Goal: Transaction & Acquisition: Purchase product/service

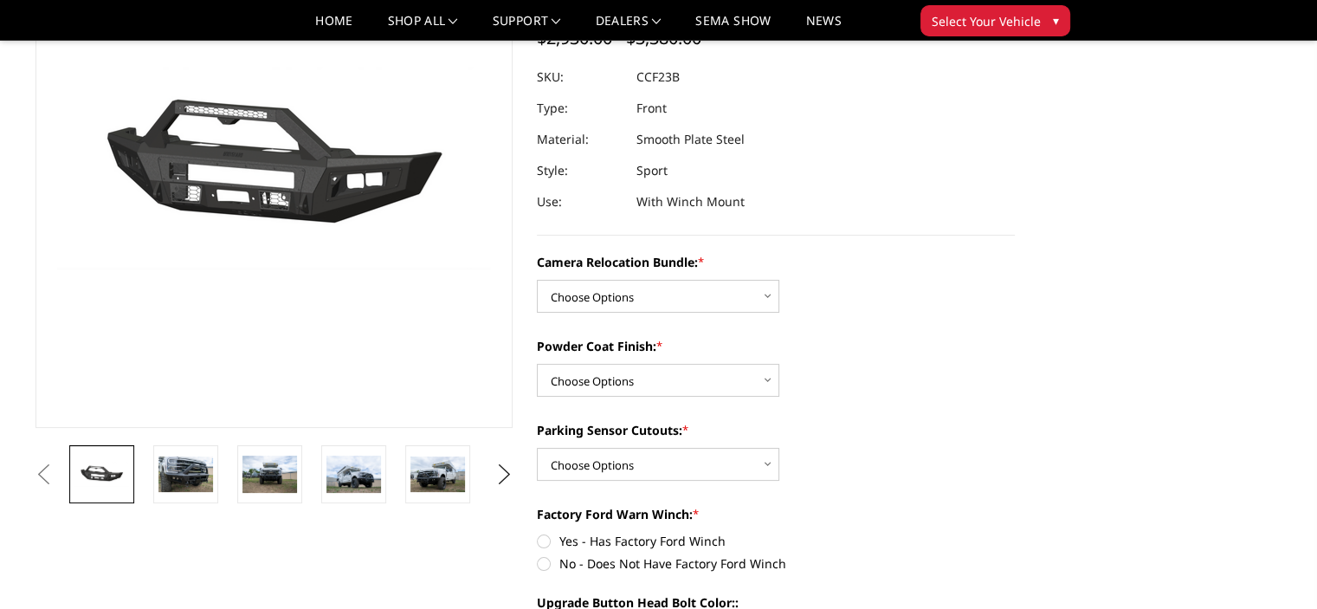
scroll to position [208, 0]
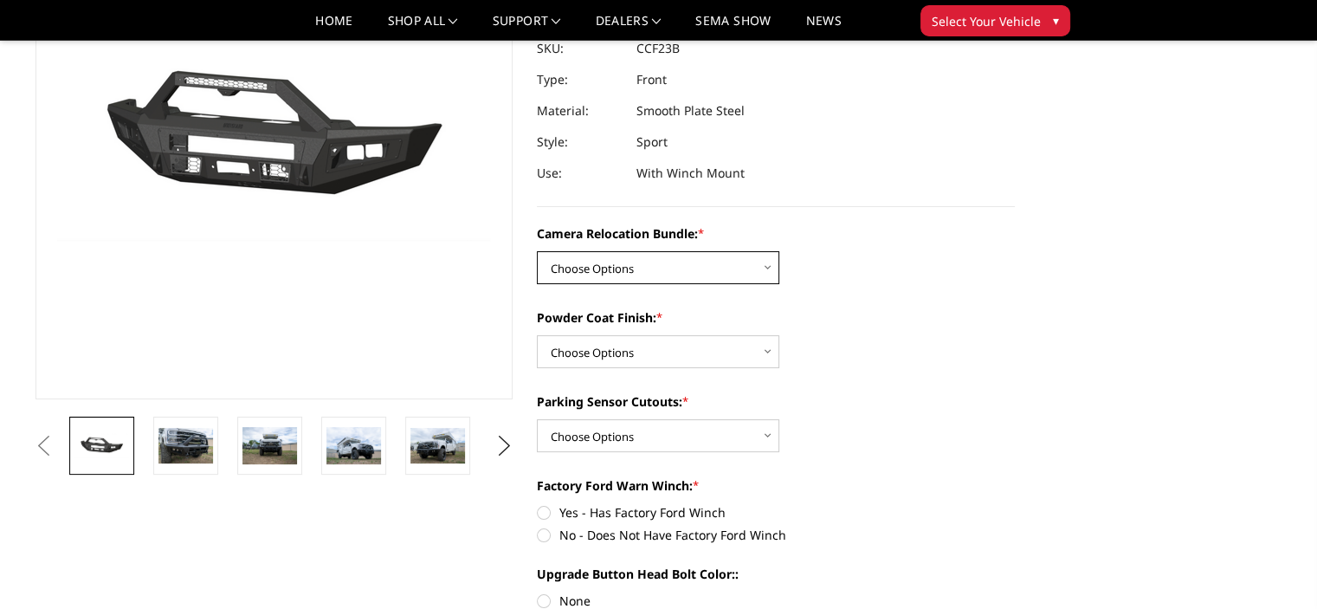
click at [768, 258] on select "Choose Options WITHOUT Camera Relocation Bundle WITH Camera Relocation Bundle" at bounding box center [658, 267] width 243 height 33
select select "2614"
click at [537, 251] on select "Choose Options WITHOUT Camera Relocation Bundle WITH Camera Relocation Bundle" at bounding box center [658, 267] width 243 height 33
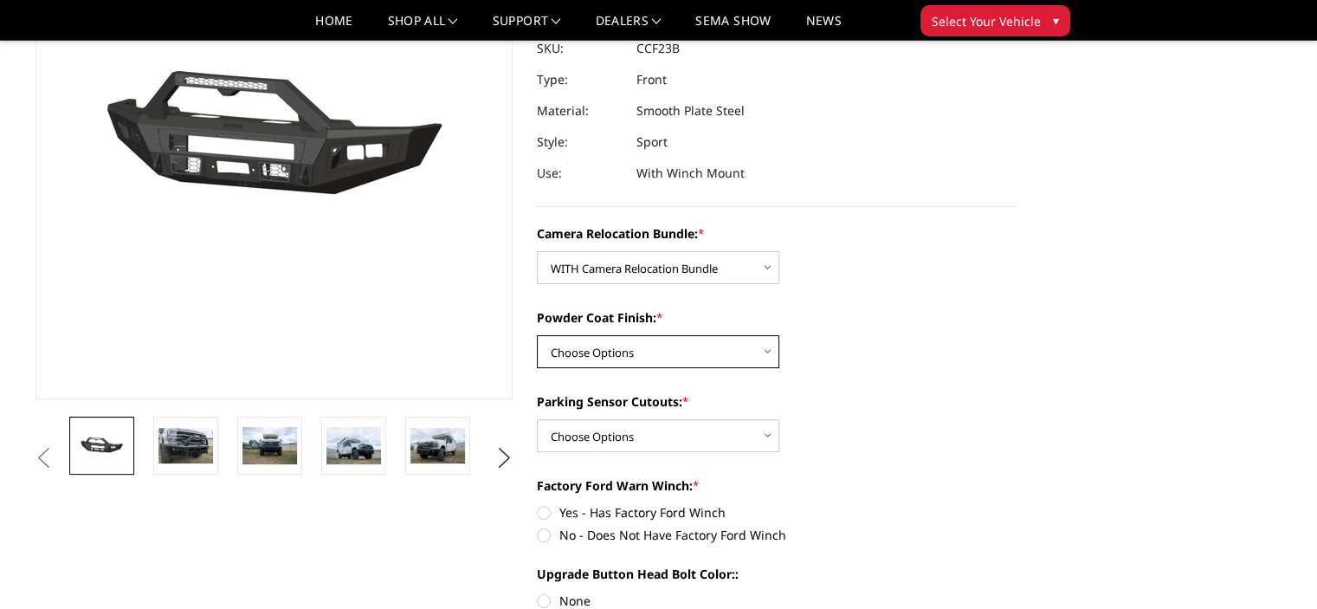
click at [717, 351] on select "Choose Options Textured Black Powder Coat Bare Metal" at bounding box center [658, 351] width 243 height 33
select select "2613"
click at [537, 335] on select "Choose Options Textured Black Powder Coat Bare Metal" at bounding box center [658, 351] width 243 height 33
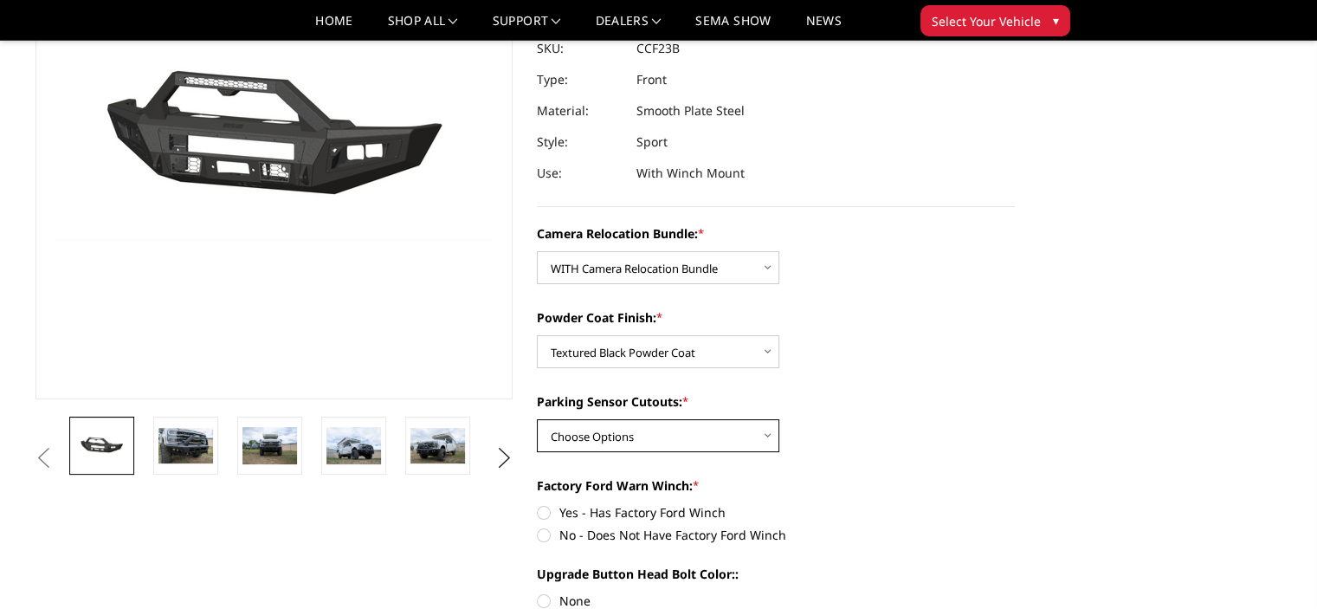
click at [707, 432] on select "Choose Options Yes - With Parking Sensor Cutouts No - Without Parking Sensor Cu…" at bounding box center [658, 435] width 243 height 33
click at [537, 419] on select "Choose Options Yes - With Parking Sensor Cutouts No - Without Parking Sensor Cu…" at bounding box center [658, 435] width 243 height 33
click at [904, 392] on label "Parking Sensor Cutouts: *" at bounding box center [776, 401] width 478 height 18
click at [779, 419] on select "Choose Options Yes - With Parking Sensor Cutouts No - Without Parking Sensor Cu…" at bounding box center [658, 435] width 243 height 33
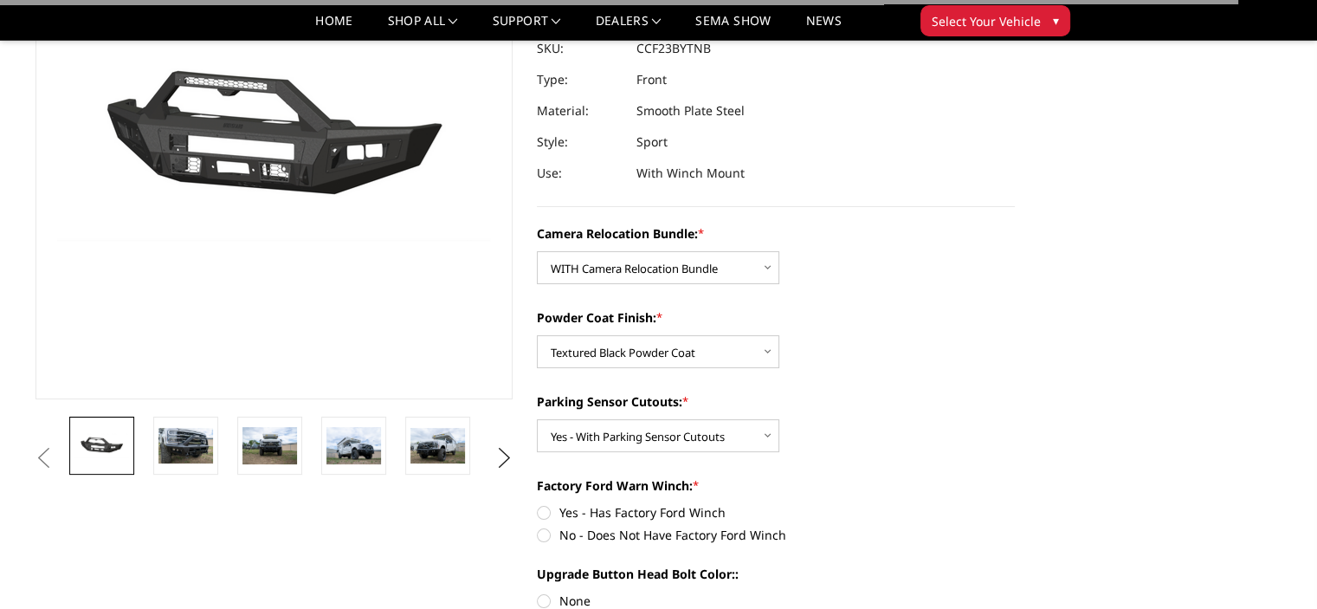
click at [904, 392] on label "Parking Sensor Cutouts: *" at bounding box center [776, 401] width 478 height 18
click at [779, 419] on select "Choose Options Yes - With Parking Sensor Cutouts No - Without Parking Sensor Cu…" at bounding box center [658, 435] width 243 height 33
select select "2611"
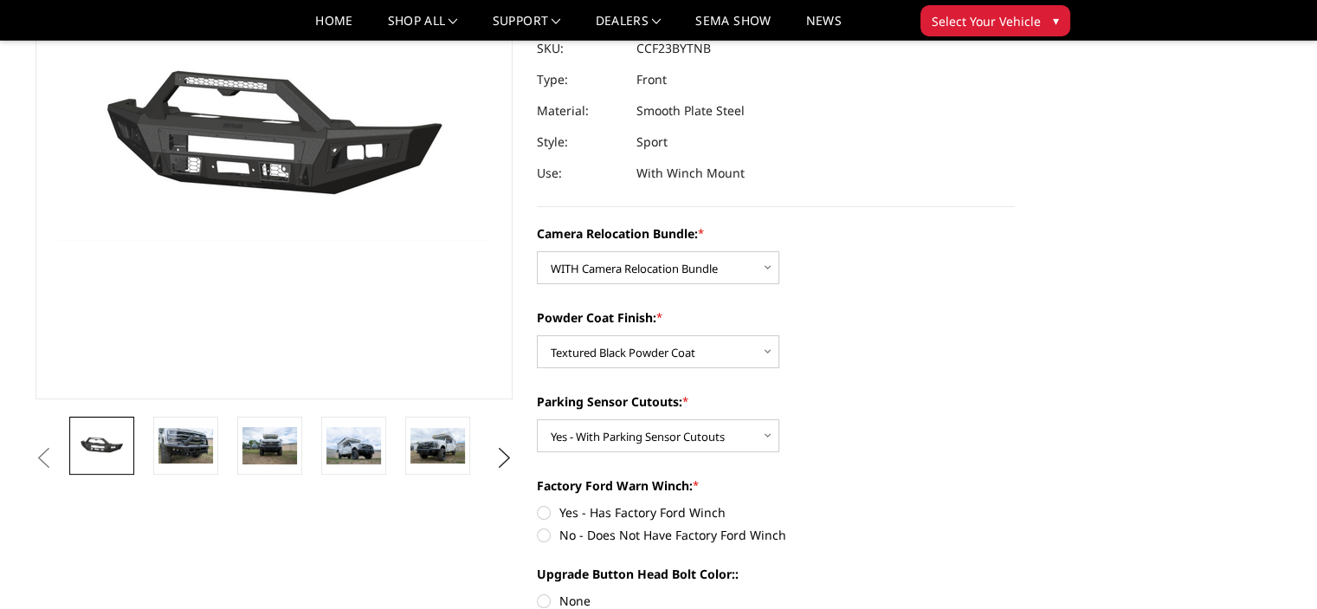
click at [935, 505] on label "Yes - Has Factory Ford Winch" at bounding box center [776, 512] width 478 height 18
click at [538, 504] on input "Yes - Has Factory Ford Winch" at bounding box center [537, 503] width 1 height 1
radio input "true"
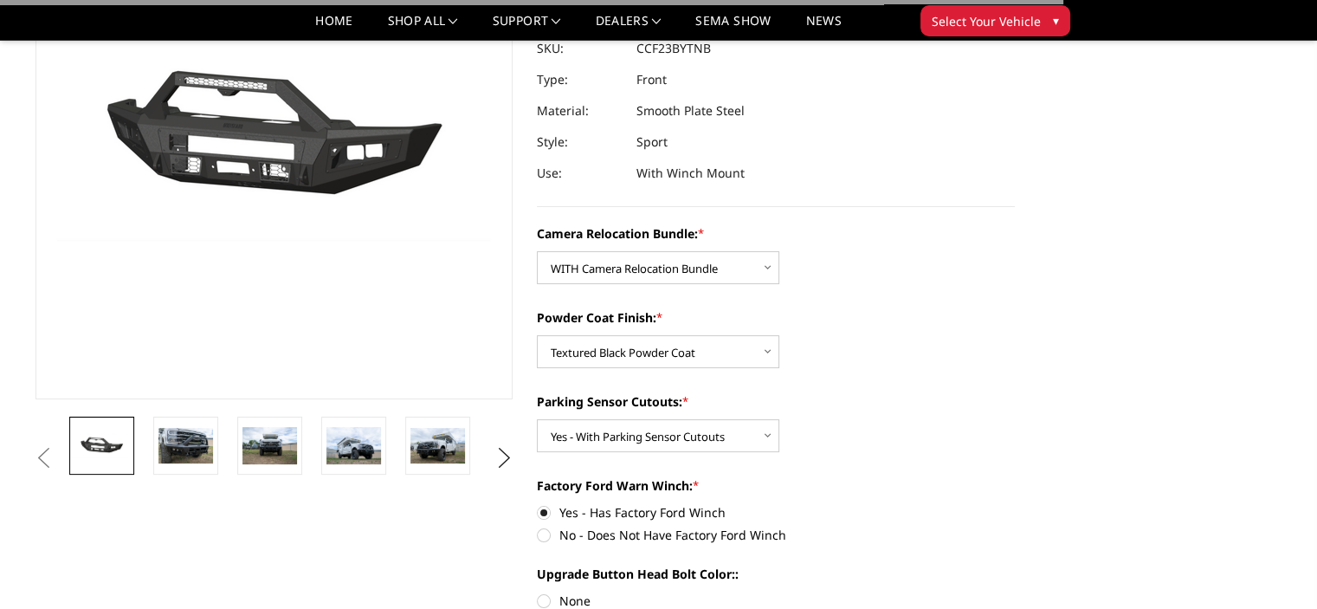
click at [1015, 503] on input "No - Does Not Have Factory Ford Winch" at bounding box center [1015, 503] width 1 height 1
radio input "true"
click at [537, 503] on input "Yes - Has Factory Ford Winch" at bounding box center [537, 503] width 1 height 1
radio input "true"
click at [1015, 503] on input "No - Does Not Have Factory Ford Winch" at bounding box center [1015, 503] width 1 height 1
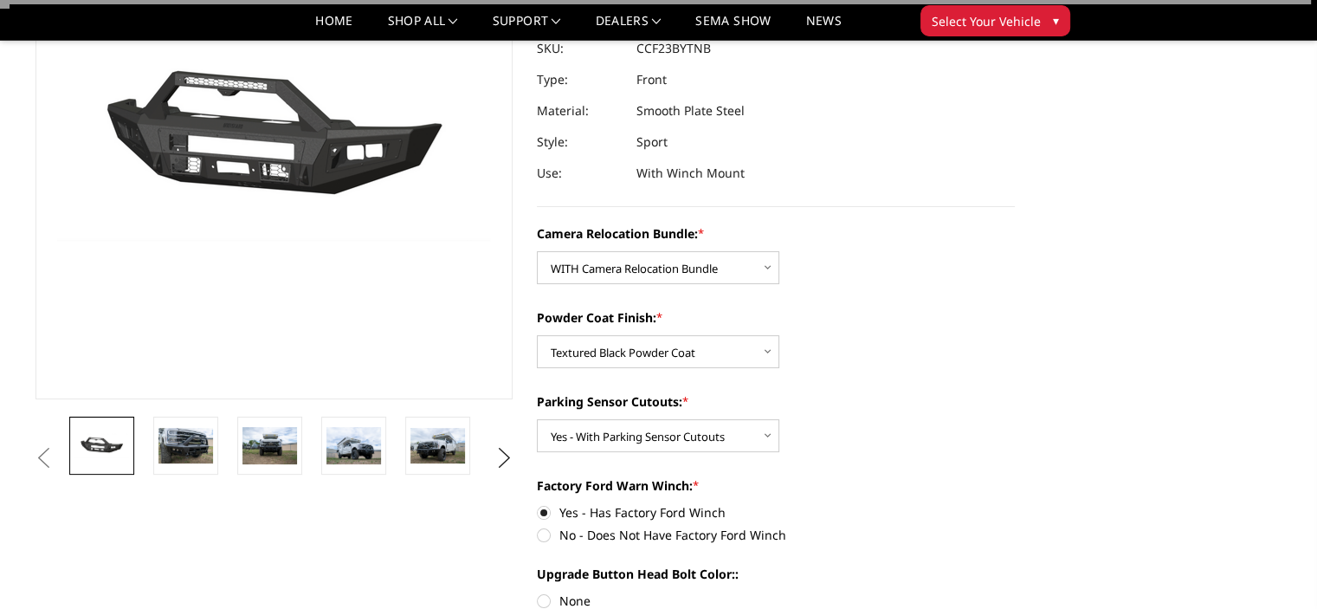
radio input "true"
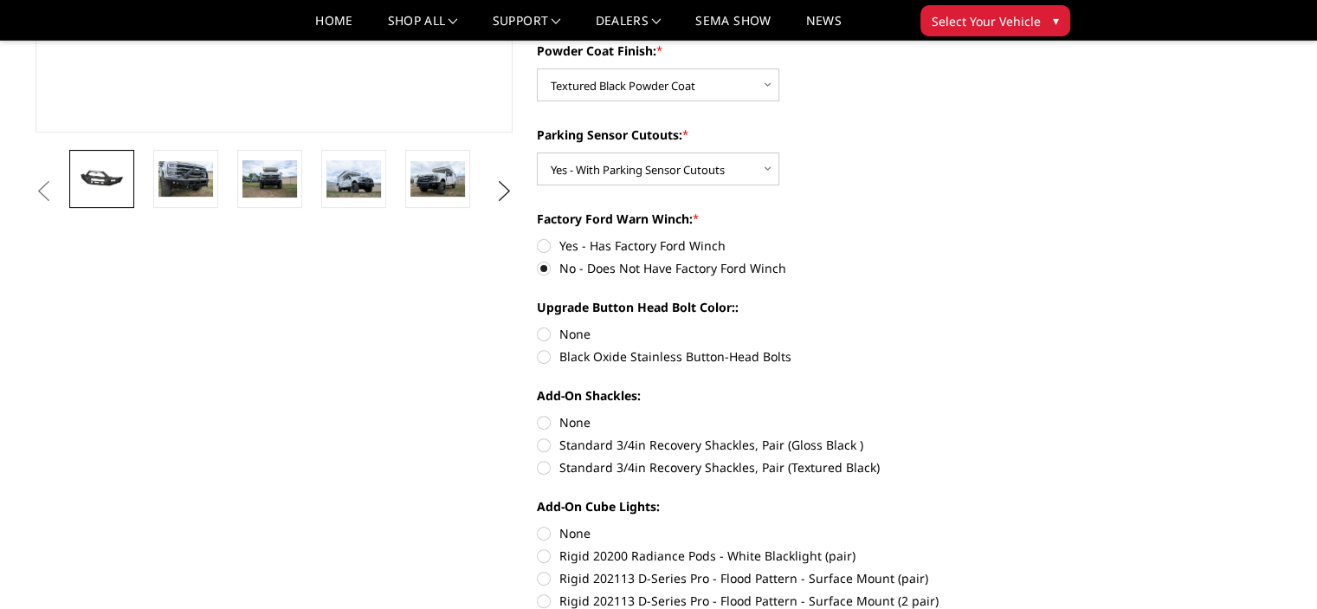
scroll to position [513, 0]
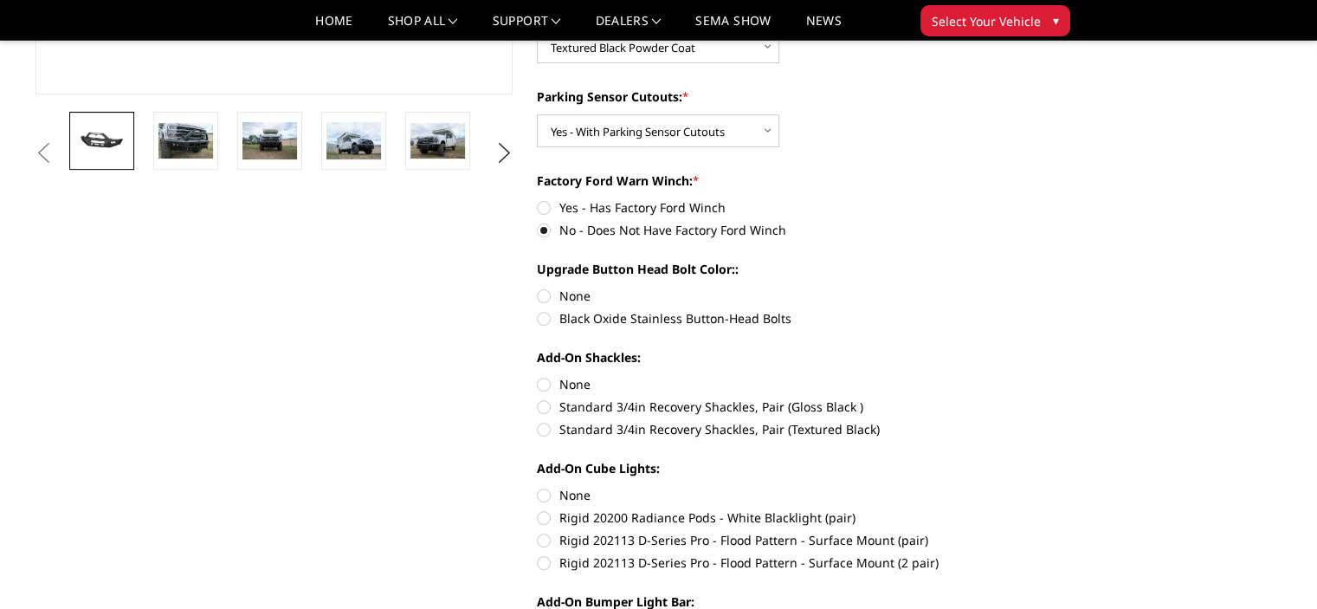
drag, startPoint x: 692, startPoint y: 287, endPoint x: 651, endPoint y: 286, distance: 40.7
click at [651, 287] on label "None" at bounding box center [776, 296] width 478 height 18
click at [538, 287] on input "None" at bounding box center [537, 287] width 1 height 1
radio input "true"
click at [547, 296] on label "None" at bounding box center [776, 296] width 478 height 18
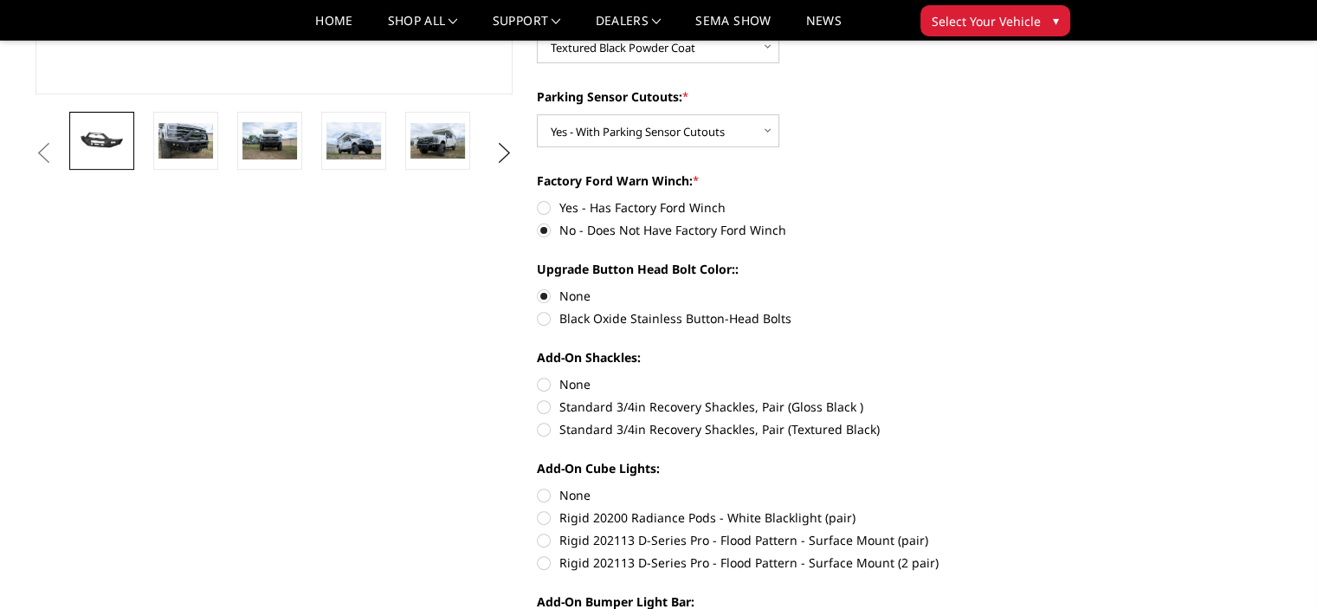
click at [538, 288] on input "None" at bounding box center [537, 287] width 1 height 1
click at [547, 387] on label "None" at bounding box center [776, 384] width 478 height 18
click at [538, 376] on input "None" at bounding box center [537, 375] width 1 height 1
radio input "true"
click at [550, 542] on label "Rigid 202113 D-Series Pro - Flood Pattern - Surface Mount (pair)" at bounding box center [776, 540] width 478 height 18
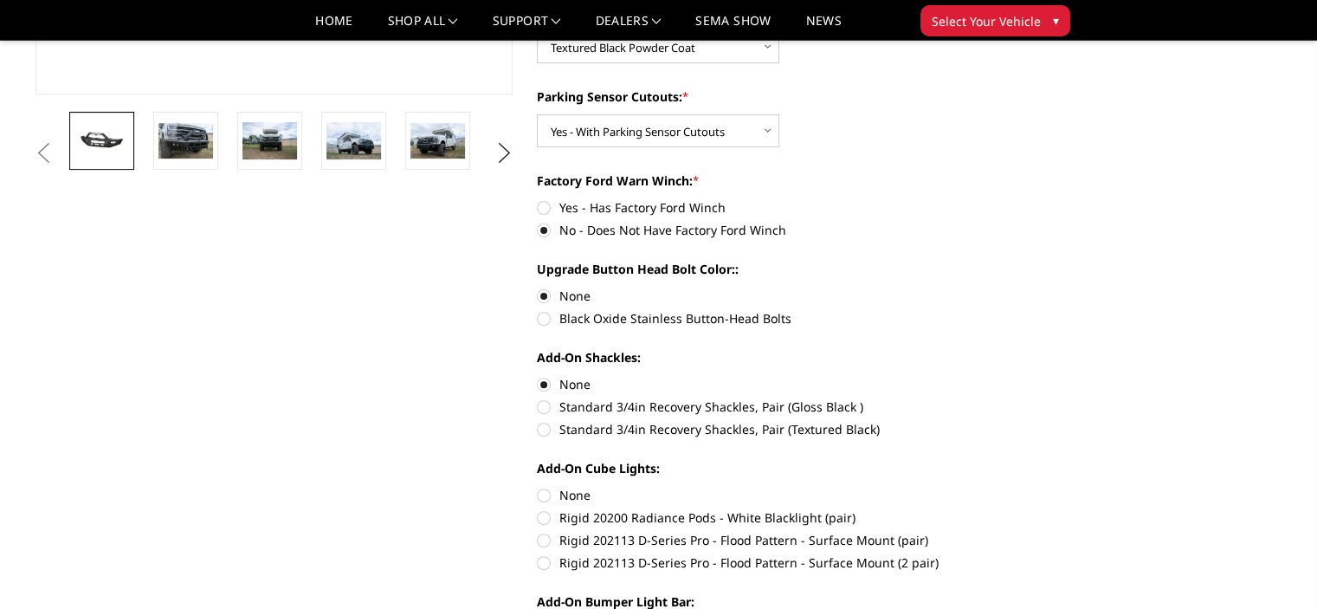
click at [1015, 509] on input "Rigid 202113 D-Series Pro - Flood Pattern - Surface Mount (pair)" at bounding box center [1015, 508] width 1 height 1
radio input "true"
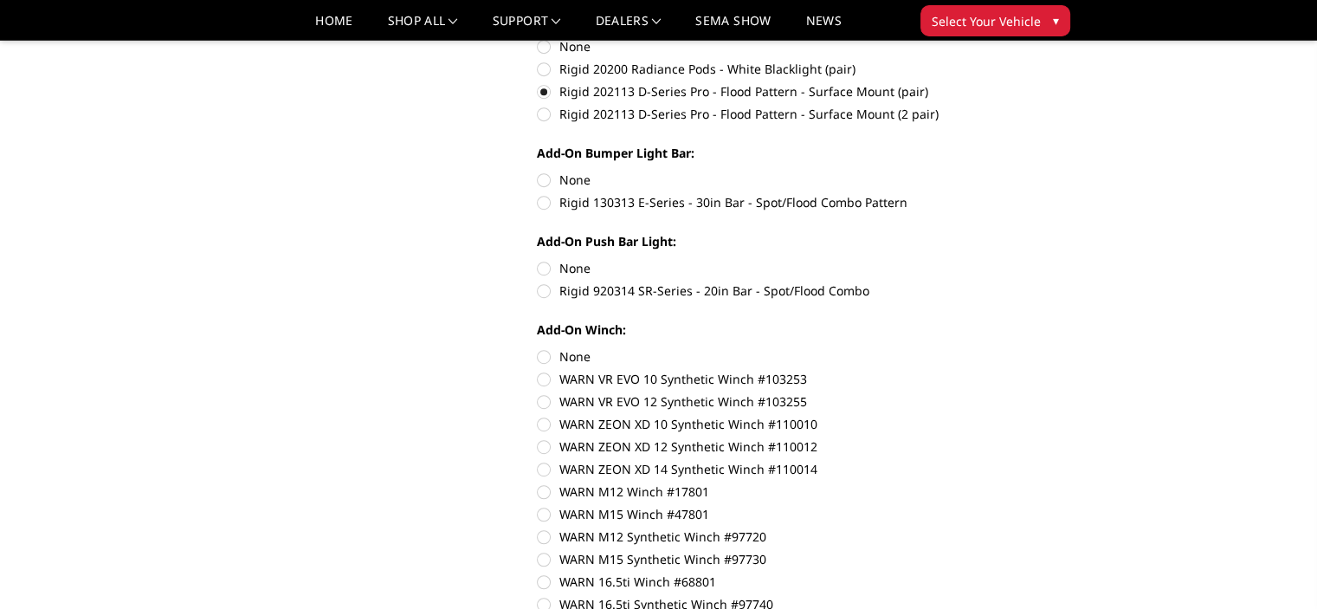
scroll to position [1004, 0]
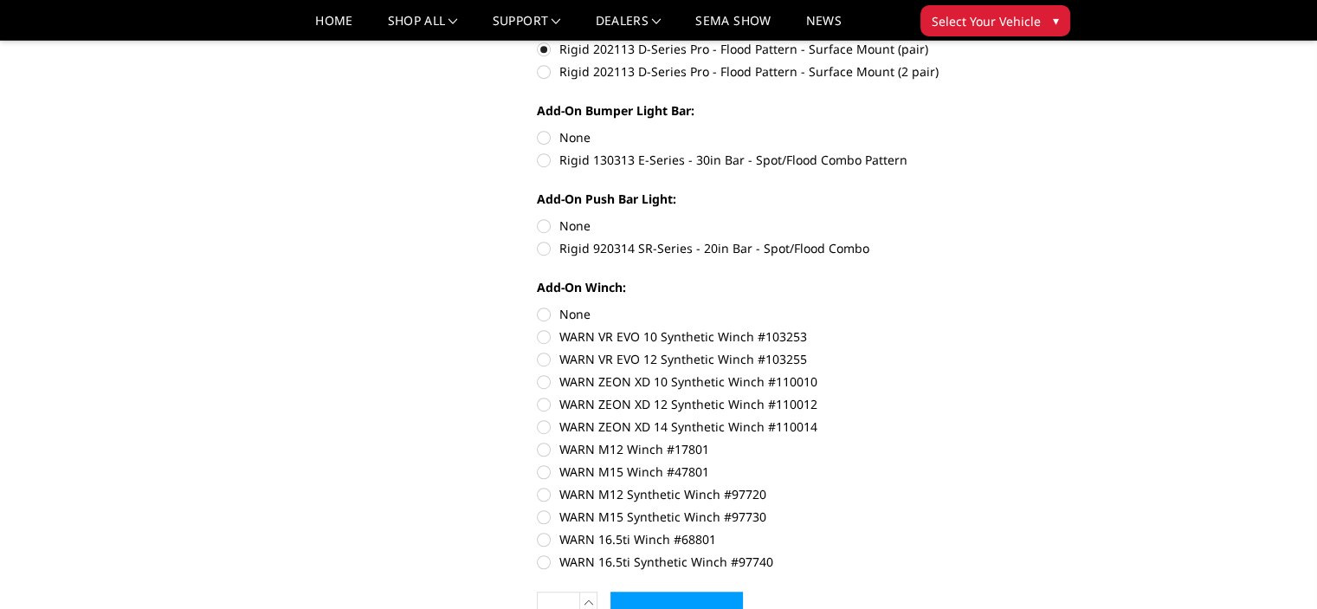
click at [546, 158] on label "Rigid 130313 E-Series - 30in Bar - Spot/Flood Combo Pattern" at bounding box center [776, 160] width 478 height 18
click at [1015, 129] on input "Rigid 130313 E-Series - 30in Bar - Spot/Flood Combo Pattern" at bounding box center [1015, 128] width 1 height 1
radio input "true"
click at [547, 251] on label "Rigid 920314 SR-Series - 20in Bar - Spot/Flood Combo" at bounding box center [776, 248] width 478 height 18
click at [1015, 217] on input "Rigid 920314 SR-Series - 20in Bar - Spot/Flood Combo" at bounding box center [1015, 217] width 1 height 1
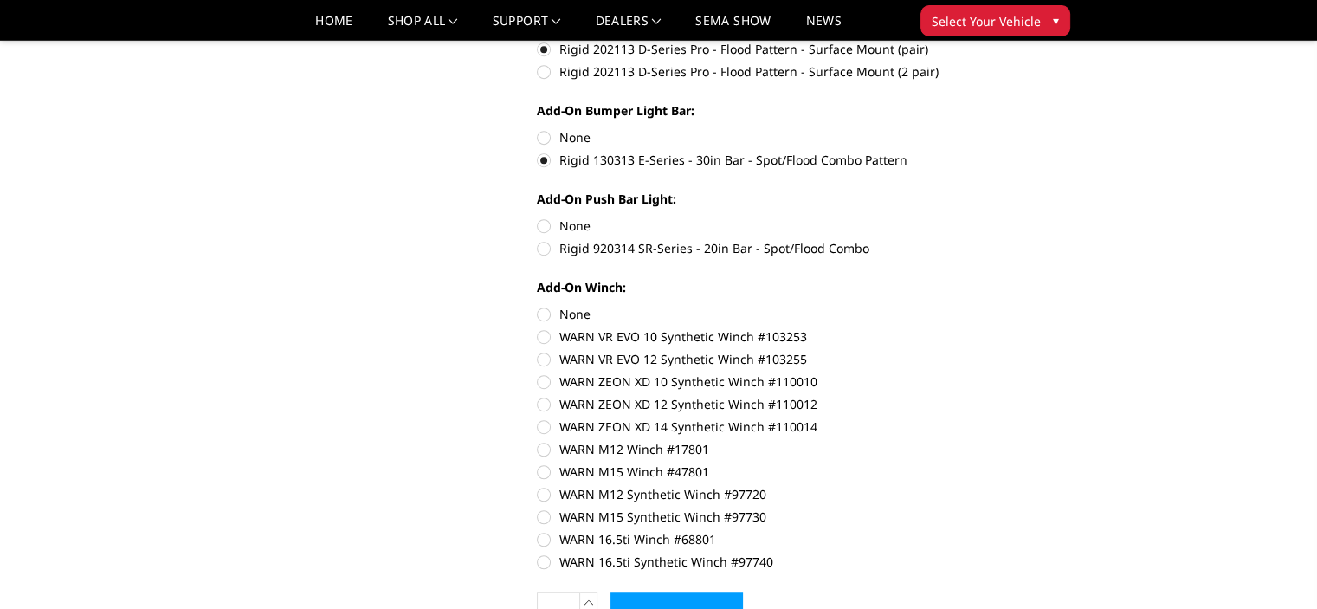
radio input "true"
click at [547, 314] on label "None" at bounding box center [776, 314] width 478 height 18
click at [538, 306] on input "None" at bounding box center [537, 305] width 1 height 1
radio input "true"
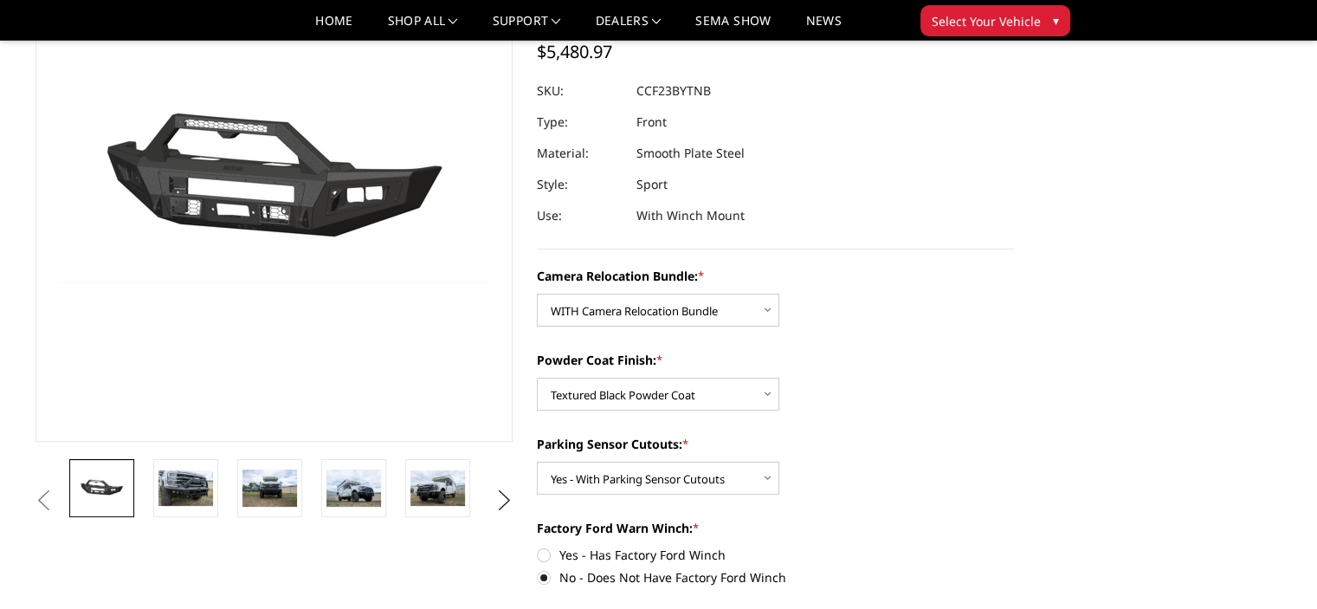
scroll to position [0, 0]
